Goal: Transaction & Acquisition: Subscribe to service/newsletter

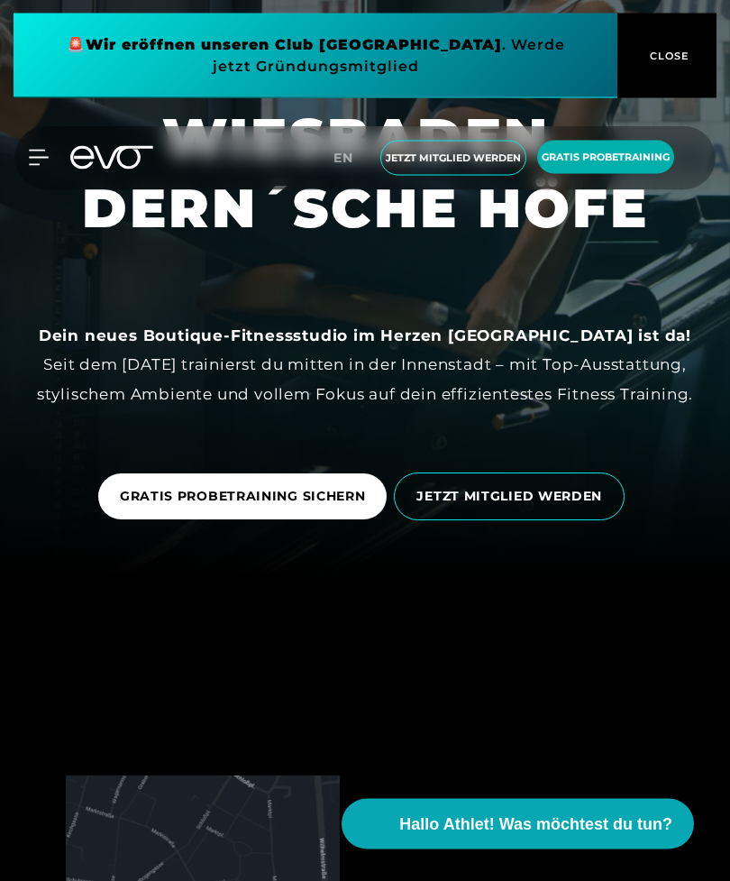
scroll to position [303, 0]
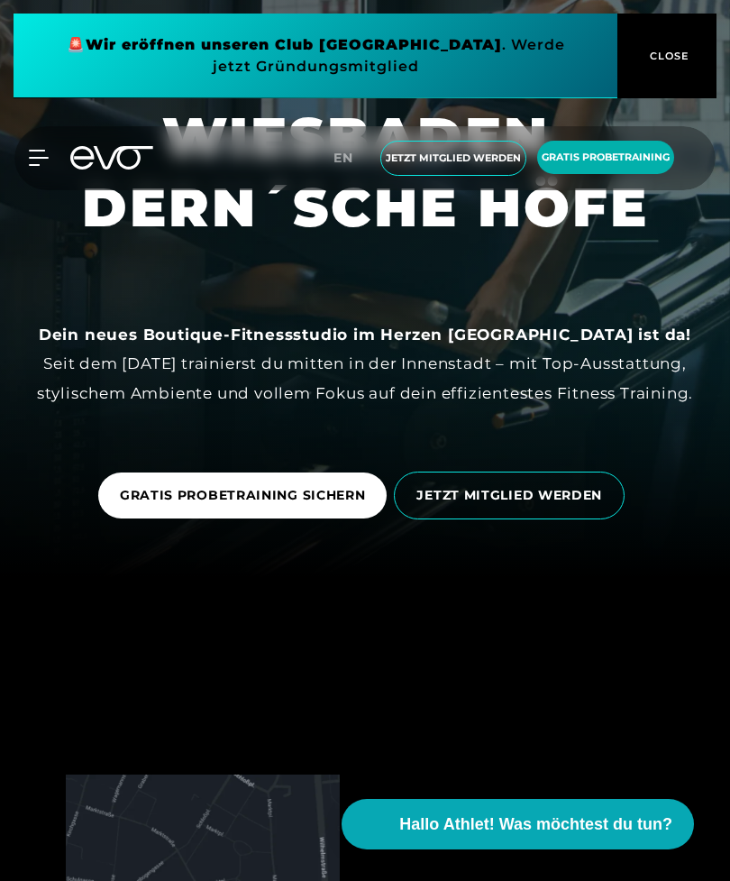
click at [176, 505] on span "GRATIS PROBETRAINING SICHERN" at bounding box center [243, 495] width 246 height 19
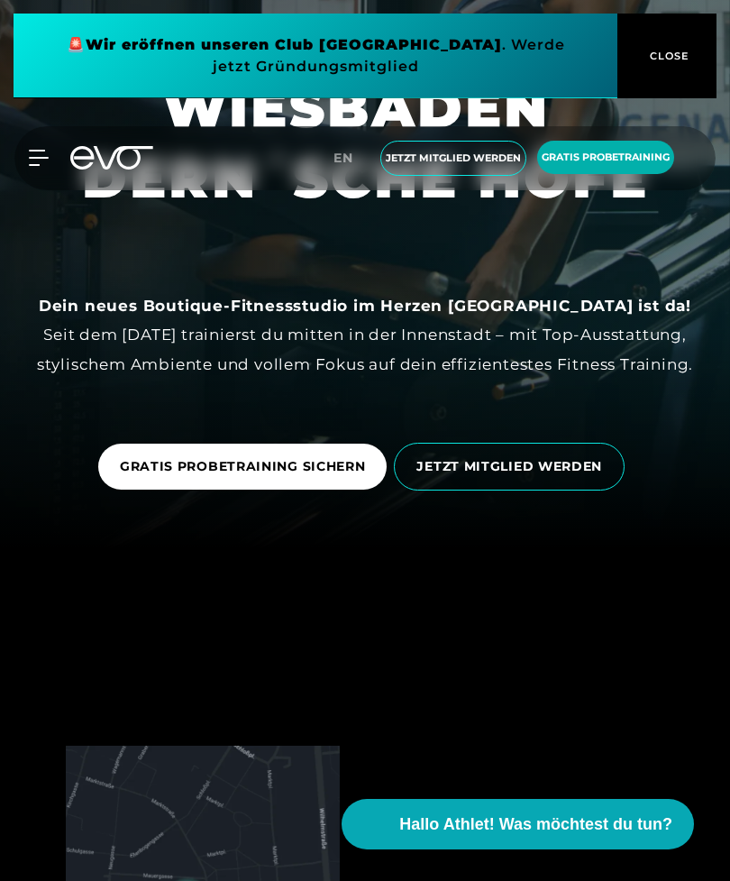
click at [329, 490] on link "GRATIS PROBETRAINING SICHERN" at bounding box center [242, 467] width 289 height 46
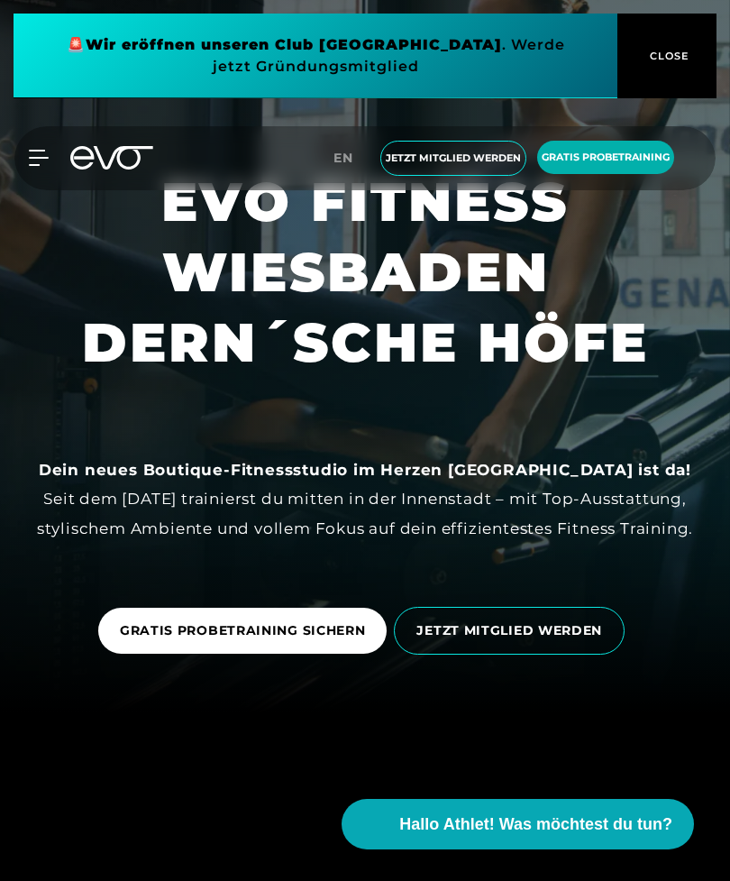
scroll to position [161, 0]
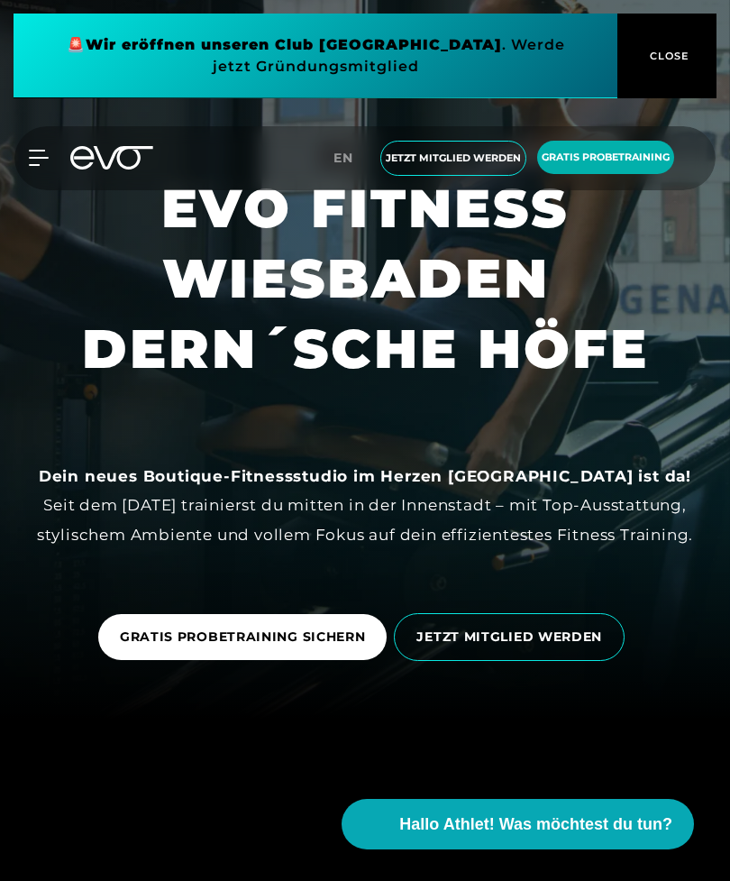
click at [614, 142] on span "Gratis Probetraining" at bounding box center [605, 157] width 137 height 33
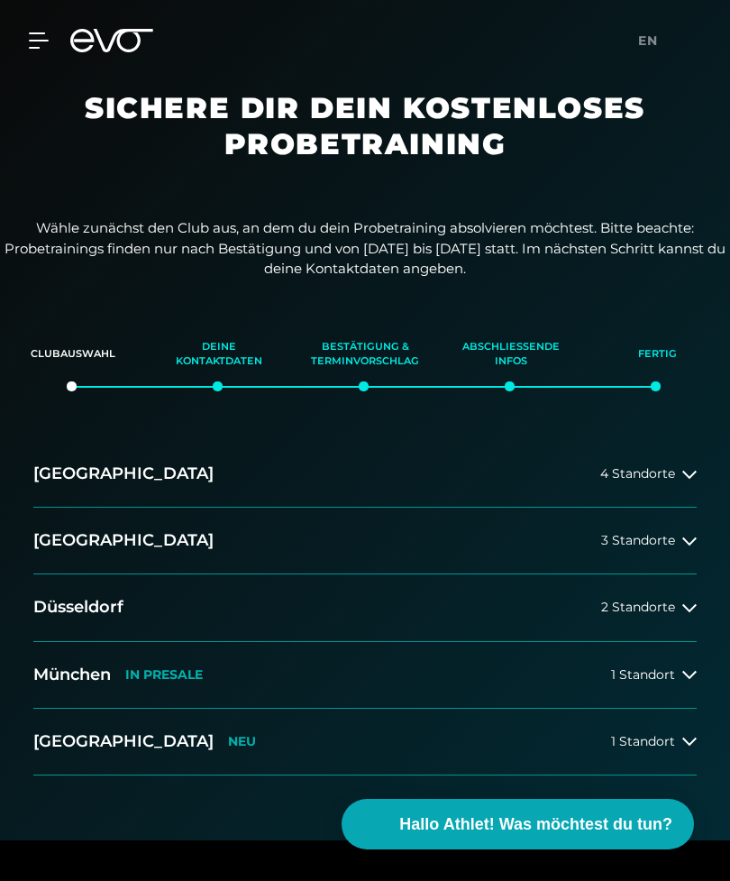
click at [664, 746] on button "[GEOGRAPHIC_DATA] NEU 1 Standort" at bounding box center [365, 742] width 664 height 67
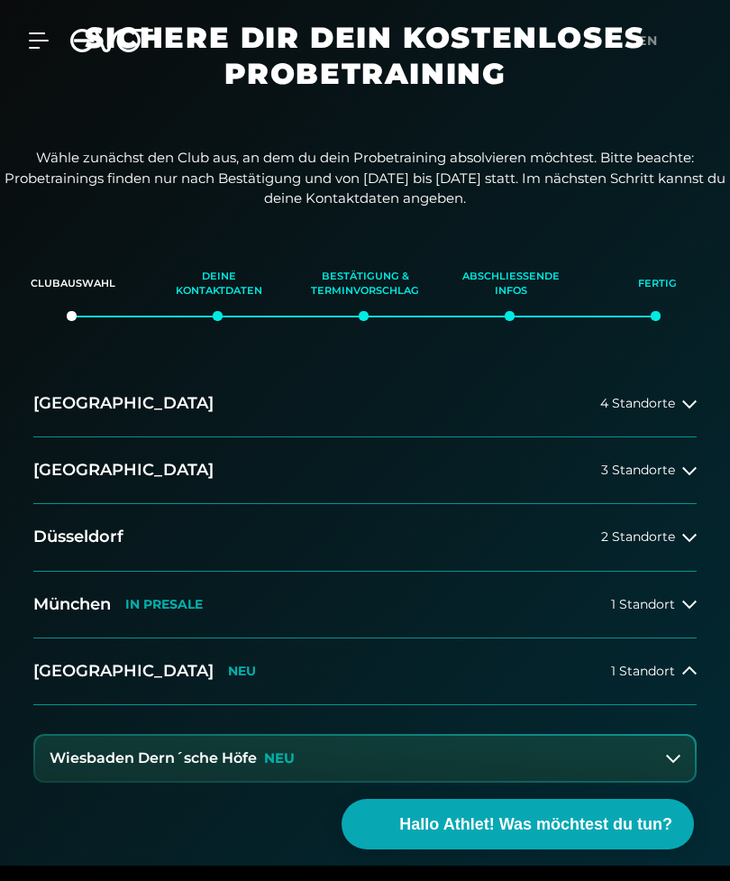
scroll to position [92, 0]
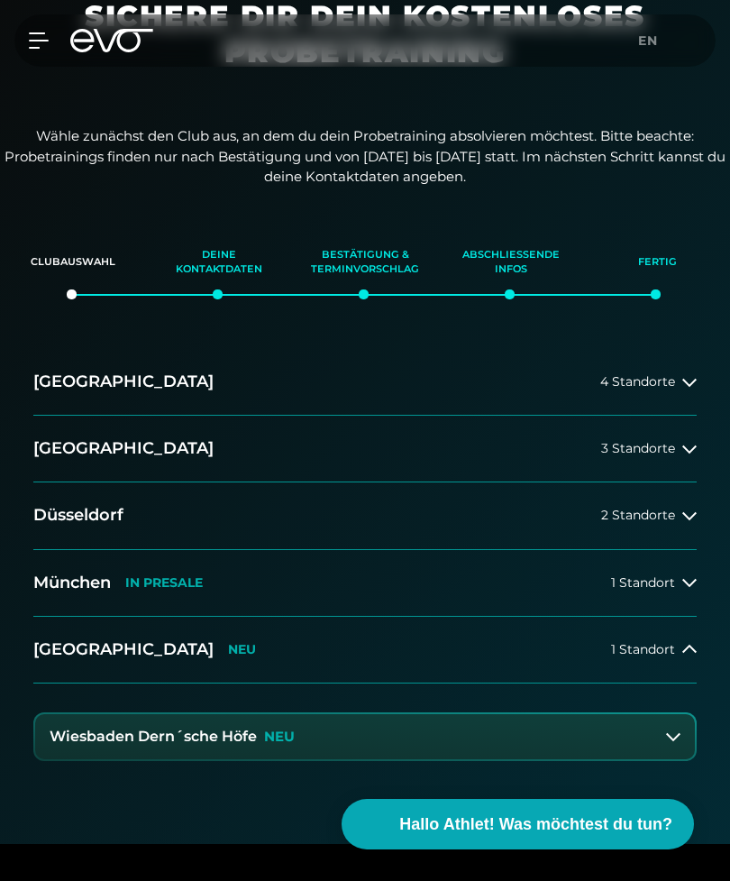
click at [603, 748] on button "Wiesbaden Dern´sche Höfe NEU" at bounding box center [365, 736] width 660 height 45
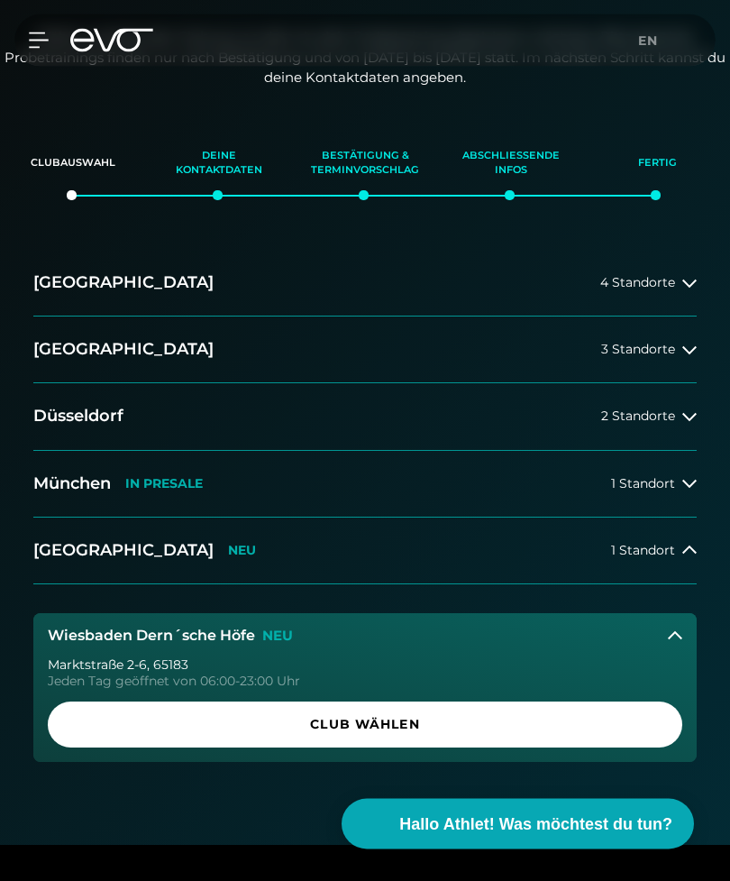
scroll to position [191, 0]
click at [526, 728] on span "Club wählen" at bounding box center [364, 724] width 591 height 19
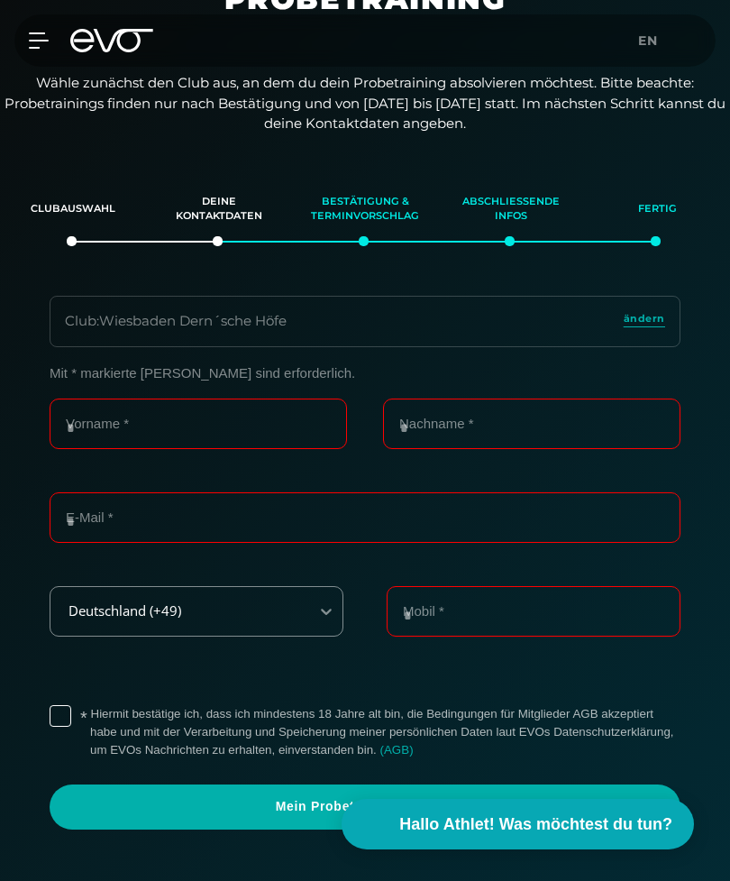
scroll to position [142, 0]
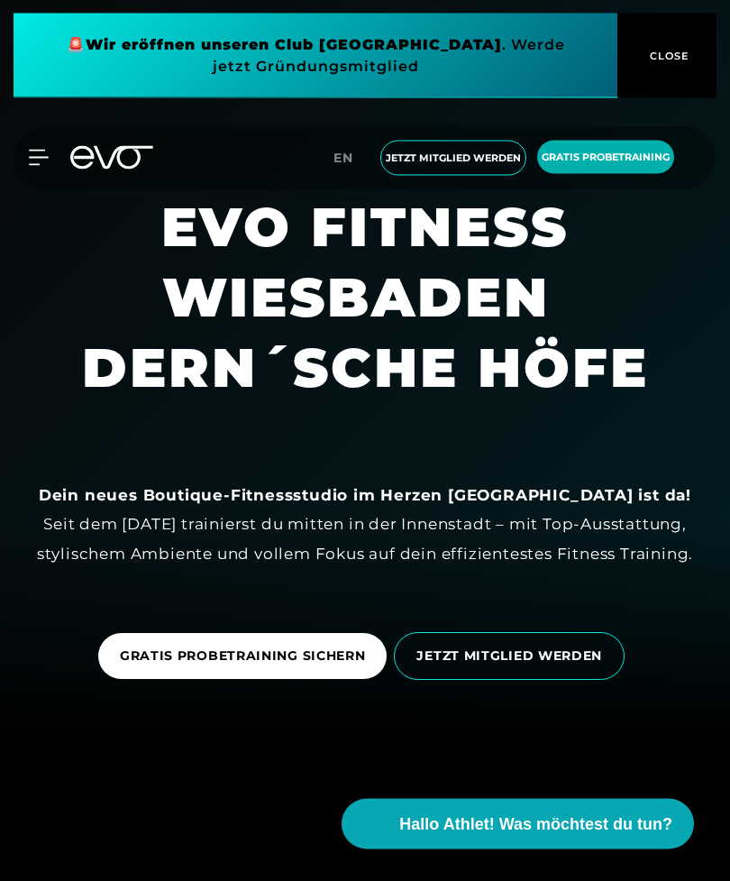
scroll to position [161, 0]
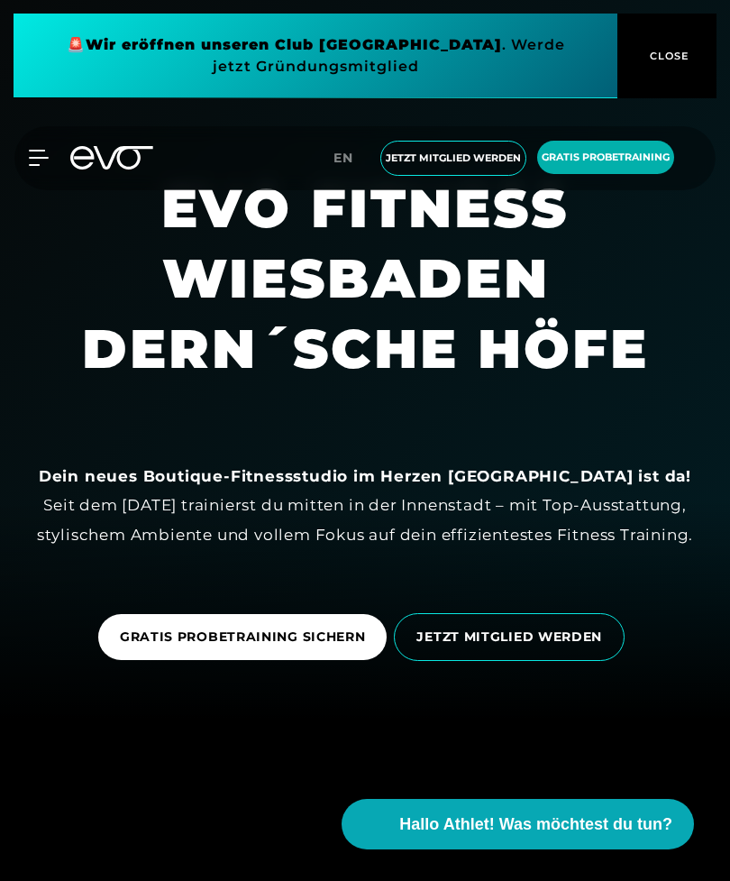
click at [547, 661] on span "JETZT MITGLIED WERDEN" at bounding box center [509, 637] width 231 height 48
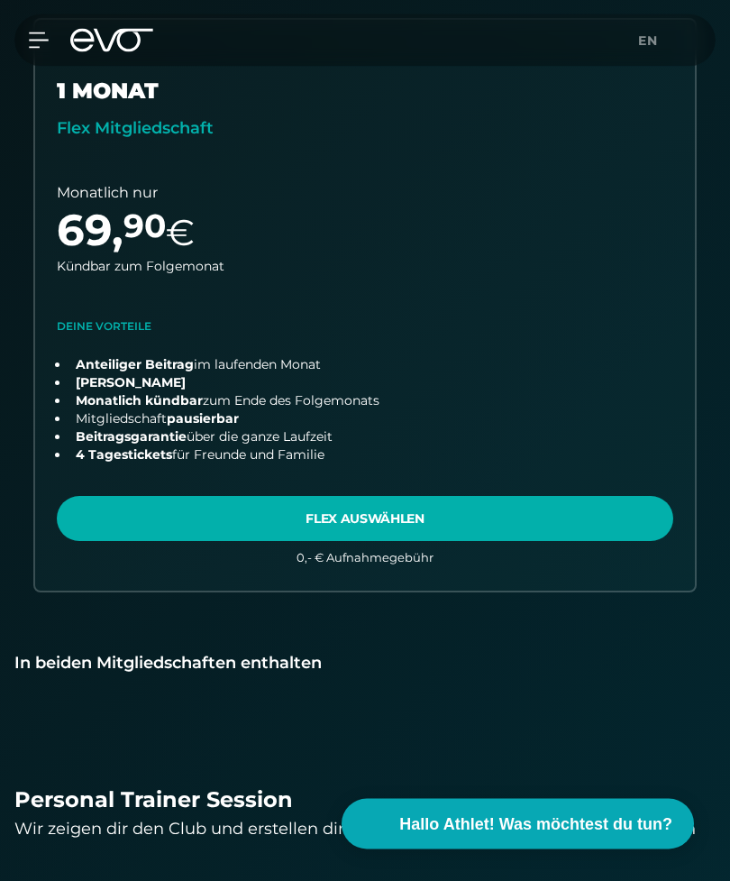
scroll to position [1202, 0]
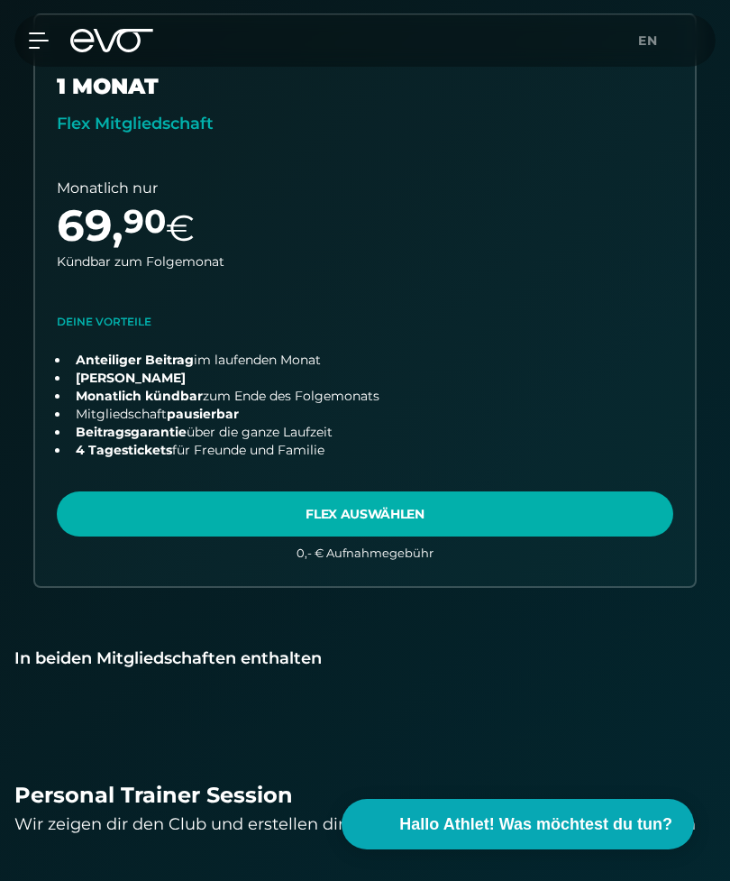
click at [133, 528] on link "choose plan" at bounding box center [365, 300] width 660 height 571
